Goal: Information Seeking & Learning: Learn about a topic

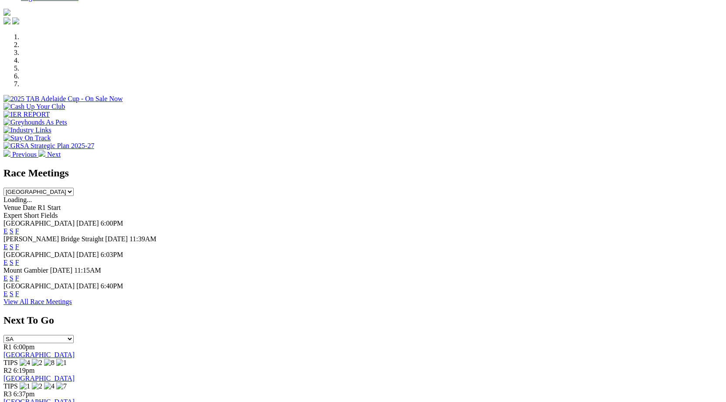
scroll to position [252, 0]
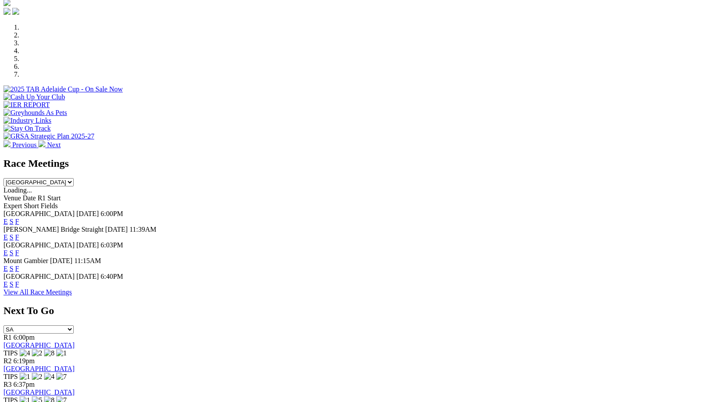
click at [19, 281] on link "F" at bounding box center [17, 284] width 4 height 7
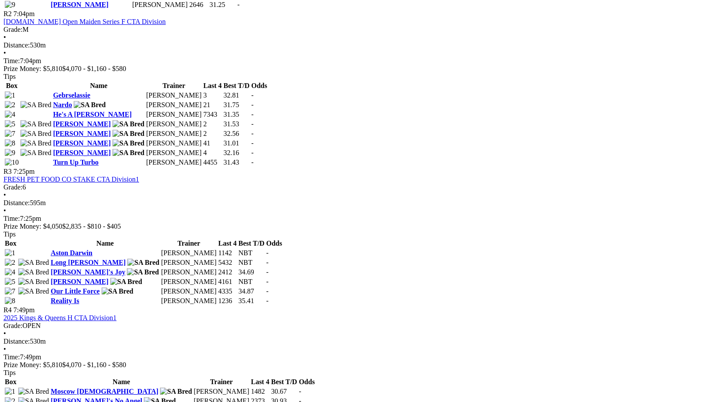
scroll to position [622, 0]
